Goal: Task Accomplishment & Management: Complete application form

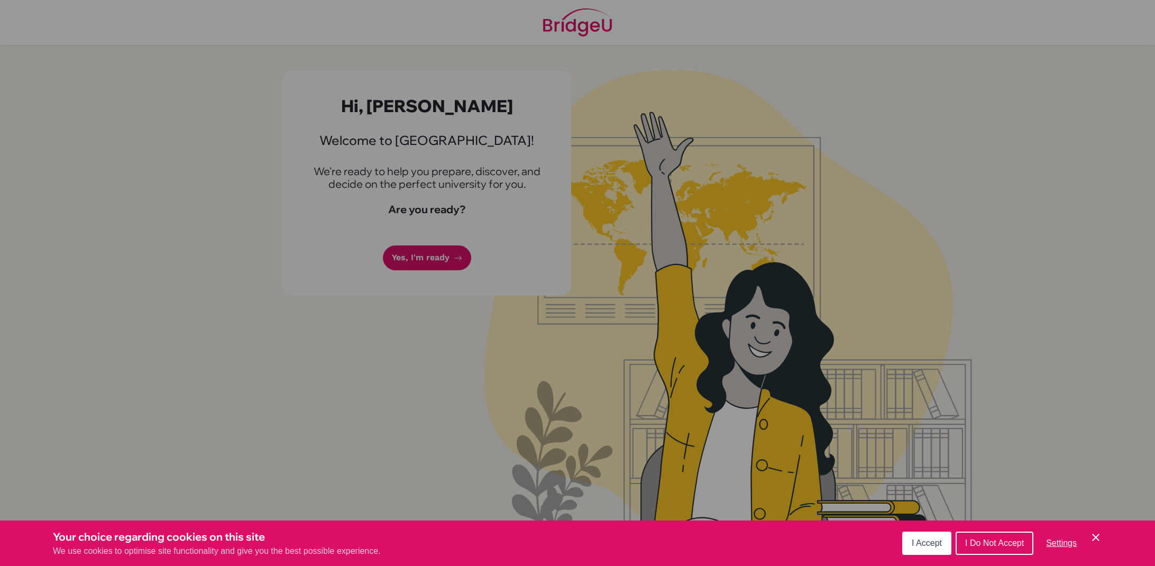
click at [447, 255] on div "Cookie Preferences" at bounding box center [577, 283] width 1155 height 566
click at [1096, 537] on icon "Save and close" at bounding box center [1095, 537] width 7 height 7
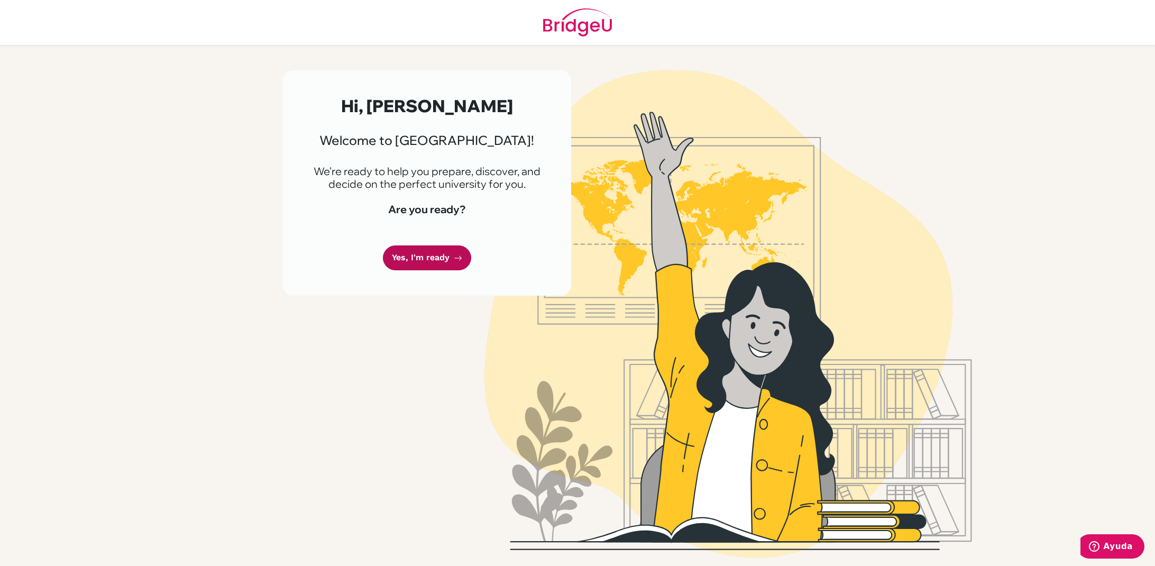
click at [433, 259] on link "Yes, I'm ready" at bounding box center [427, 257] width 88 height 25
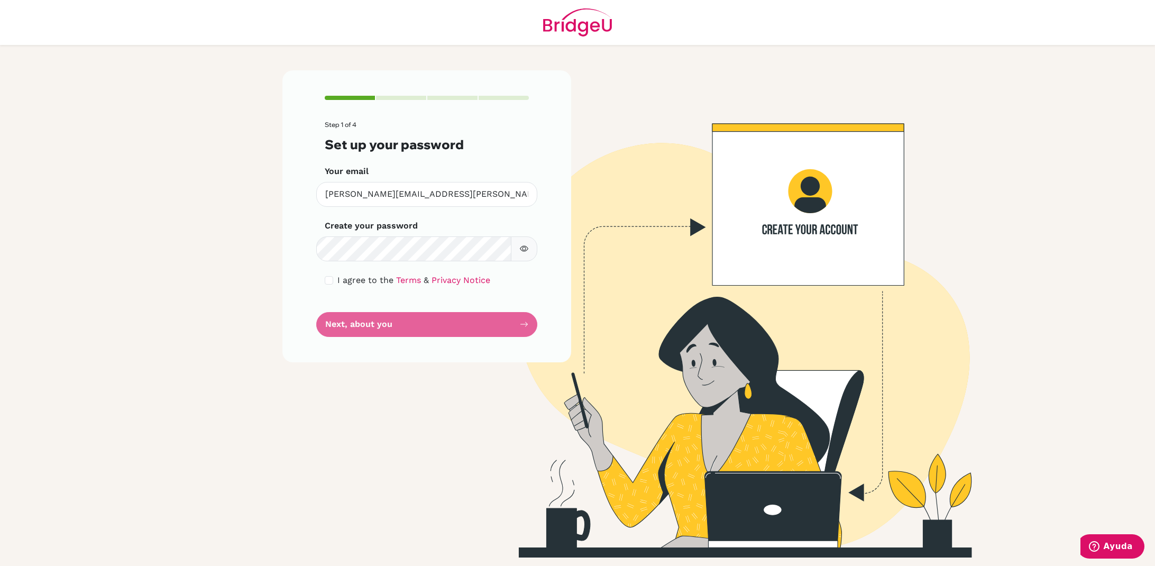
click at [325, 281] on input "checkbox" at bounding box center [329, 280] width 8 height 8
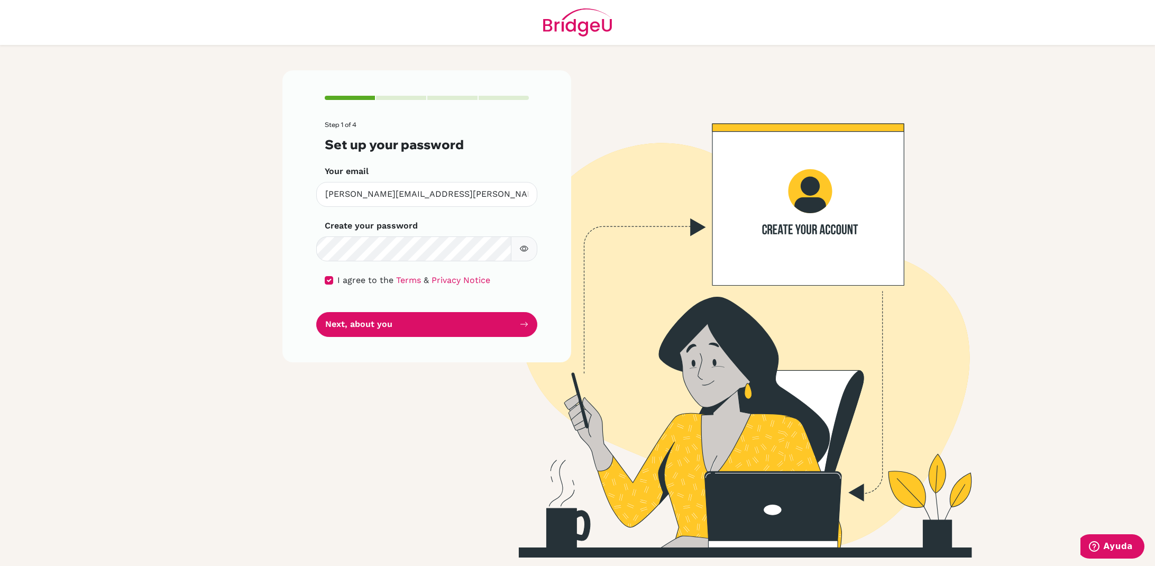
click at [326, 281] on input "checkbox" at bounding box center [329, 280] width 8 height 8
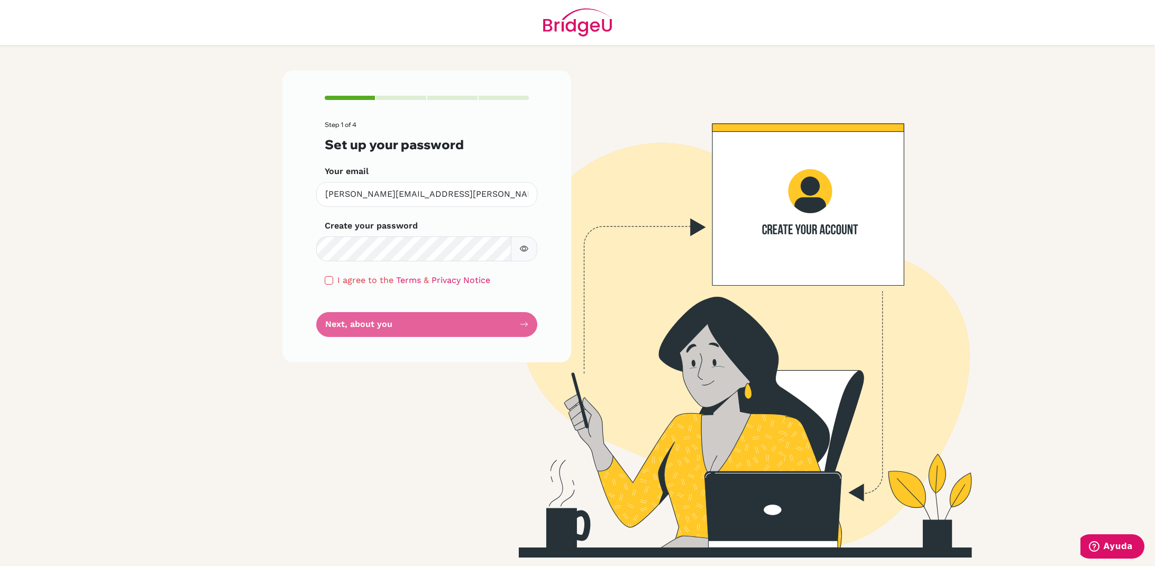
drag, startPoint x: 324, startPoint y: 274, endPoint x: 328, endPoint y: 280, distance: 7.2
click at [325, 275] on div "Step 1 of 4 Set up your password Your email juana.rios@colegiobolivar.org Inval…" at bounding box center [426, 216] width 289 height 292
click at [328, 280] on input "checkbox" at bounding box center [329, 280] width 8 height 8
checkbox input "true"
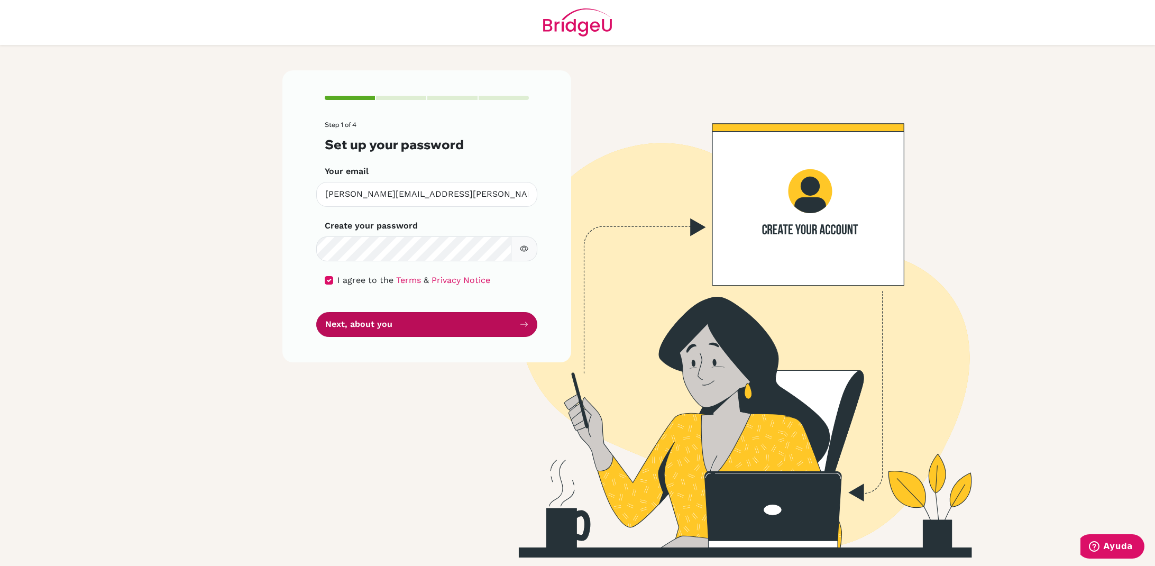
click at [367, 324] on button "Next, about you" at bounding box center [426, 324] width 221 height 25
